Goal: Find specific page/section: Find specific page/section

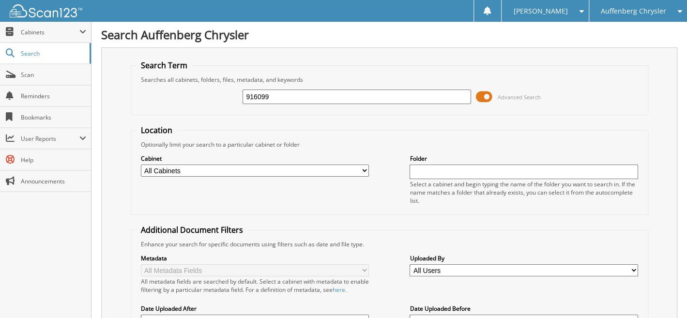
type input "916099"
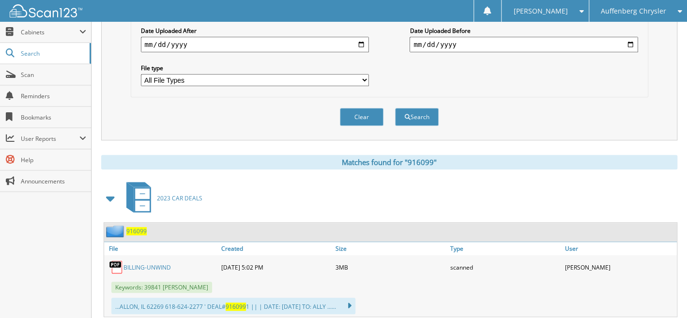
click at [137, 227] on span "916099" at bounding box center [136, 231] width 20 height 8
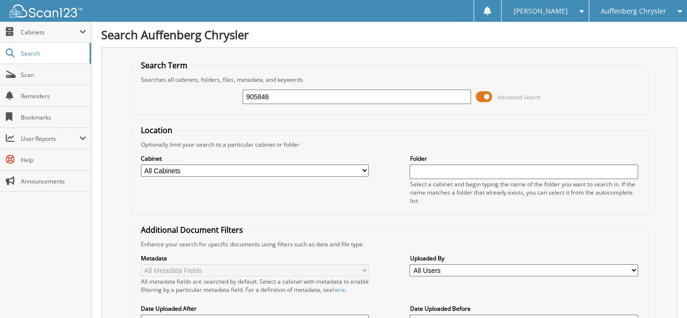
type input "905846"
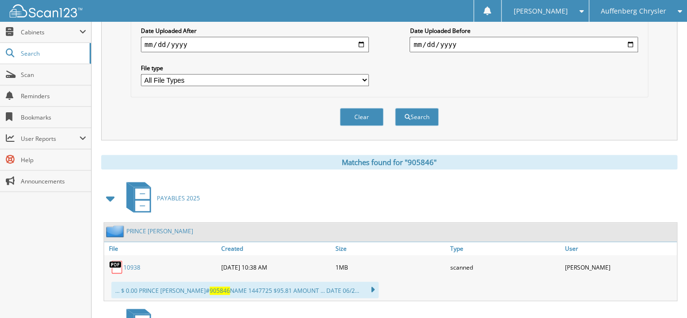
scroll to position [478, 0]
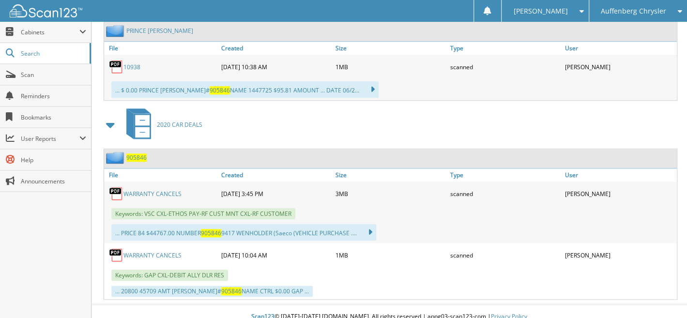
click at [131, 153] on span "905846" at bounding box center [136, 157] width 20 height 8
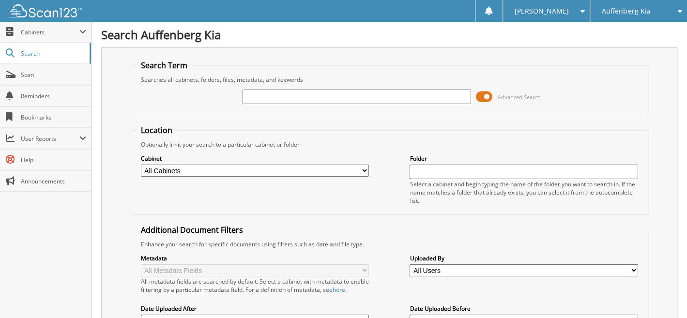
click at [266, 95] on input "text" at bounding box center [357, 97] width 228 height 15
type input "427057"
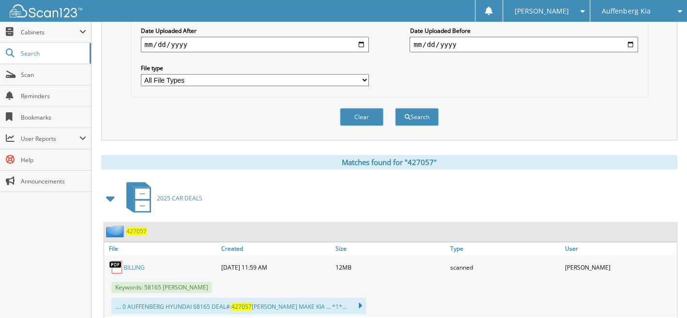
click at [137, 227] on span "427057" at bounding box center [136, 231] width 20 height 8
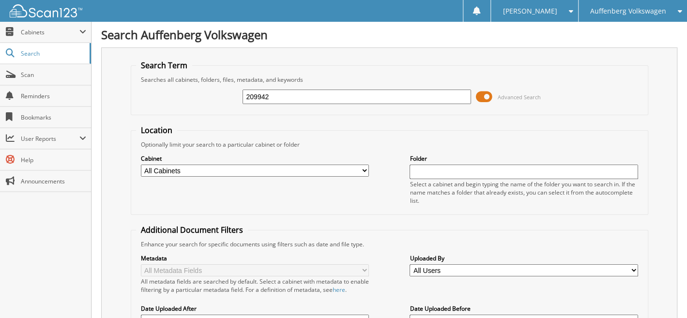
type input "209942"
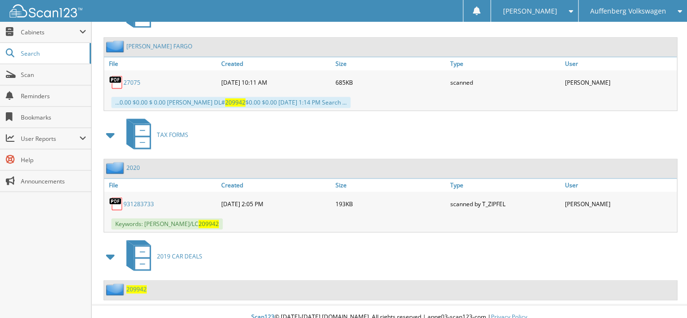
click at [136, 285] on span "209942" at bounding box center [136, 289] width 20 height 8
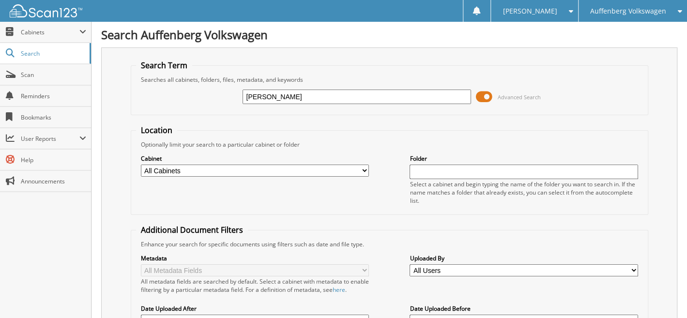
type input "[PERSON_NAME]"
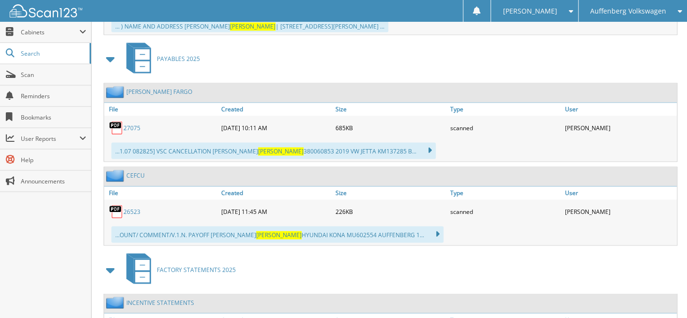
scroll to position [756, 0]
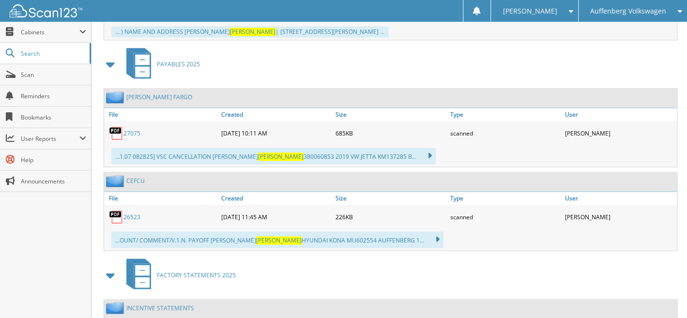
click at [146, 93] on link "WELLS FARGO" at bounding box center [159, 97] width 66 height 8
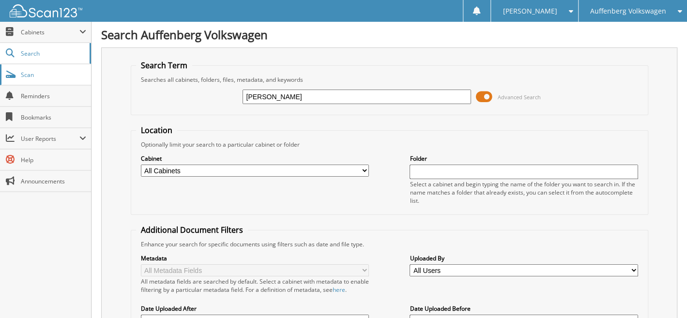
click at [34, 76] on span "Scan" at bounding box center [53, 75] width 65 height 8
